Goal: Check status: Check status

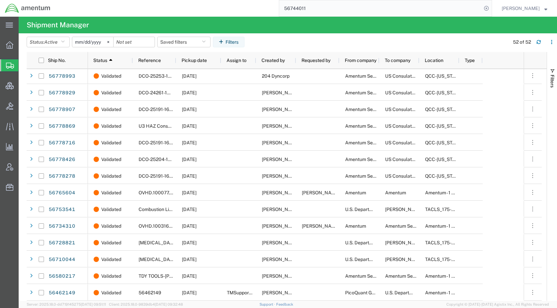
scroll to position [634, 0]
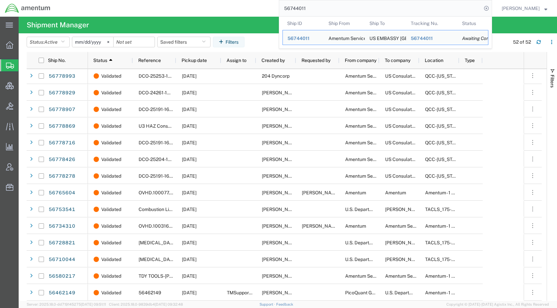
drag, startPoint x: 324, startPoint y: 11, endPoint x: 265, endPoint y: 10, distance: 59.0
click at [265, 10] on div "56744011 Ship ID Ship From Ship To Tracking Nu. Status Ship ID 56744011 Ship Fr…" at bounding box center [273, 8] width 437 height 17
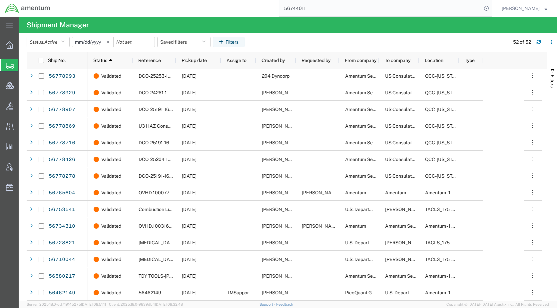
paste input "9107"
type input "56791071"
click at [491, 9] on icon at bounding box center [486, 8] width 9 height 9
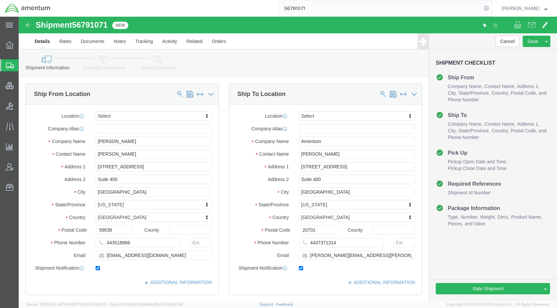
select select
click div "Shipment Information Package Information Special Services Loading Routing"
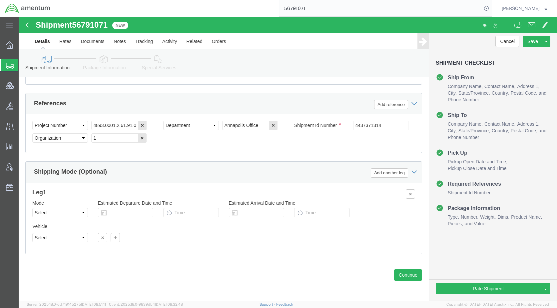
scroll to position [420, 0]
click icon
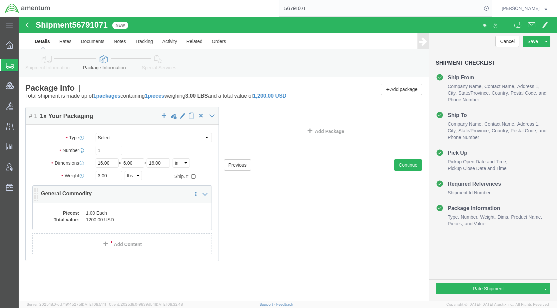
click dd "1.00 Each"
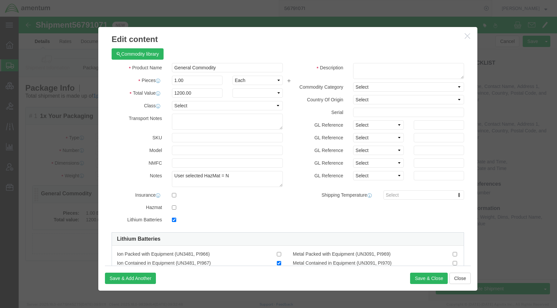
checkbox input "true"
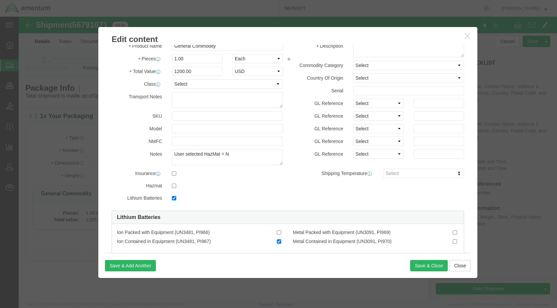
scroll to position [39, 0]
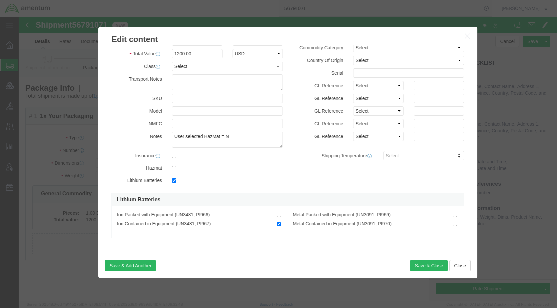
click icon "button"
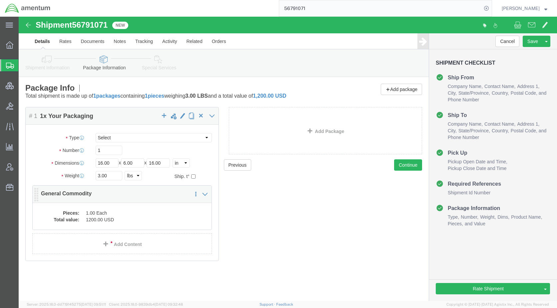
click dd "1.00 Each"
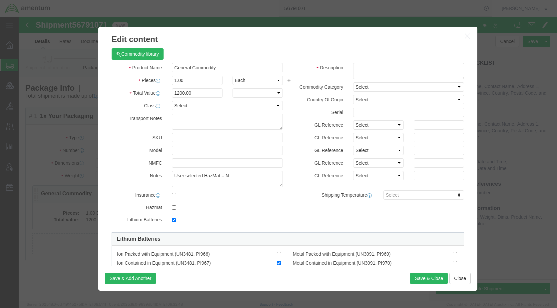
checkbox input "true"
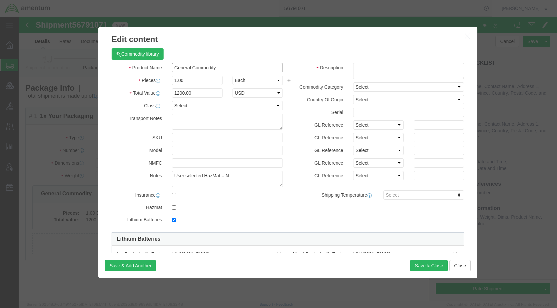
drag, startPoint x: 215, startPoint y: 51, endPoint x: 131, endPoint y: 49, distance: 83.7
click div "Product Name General Commodity"
type input "laptop and cellphone"
drag, startPoint x: 167, startPoint y: 64, endPoint x: 139, endPoint y: 63, distance: 27.7
click div "Pieces Number of pieces inside all the packages 1.00 Select Bag Barrels 100Boar…"
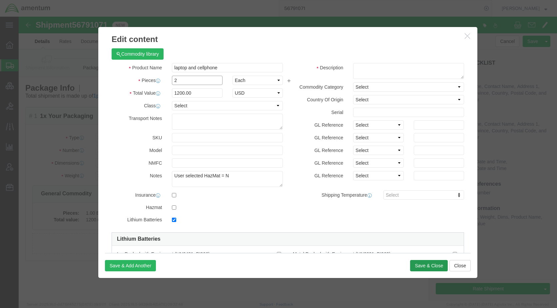
type input "2"
type input "2400"
click button "Save & Close"
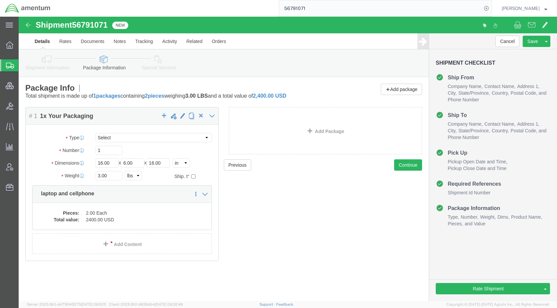
drag, startPoint x: 30, startPoint y: 45, endPoint x: 34, endPoint y: 47, distance: 4.5
click icon
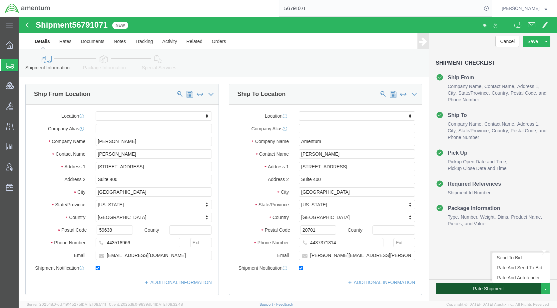
click button "Rate Shipment"
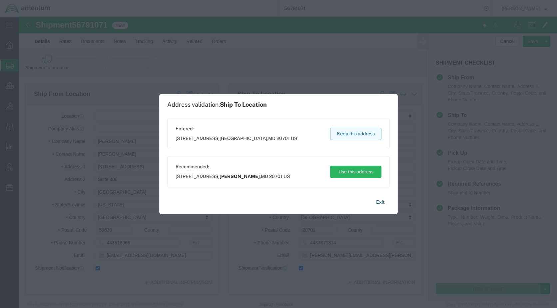
click at [341, 135] on button "Keep this address" at bounding box center [355, 134] width 51 height 12
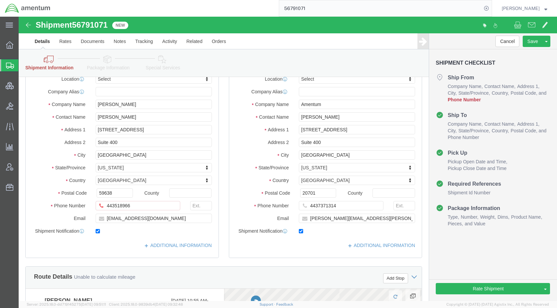
scroll to position [67, 0]
